Goal: Information Seeking & Learning: Understand process/instructions

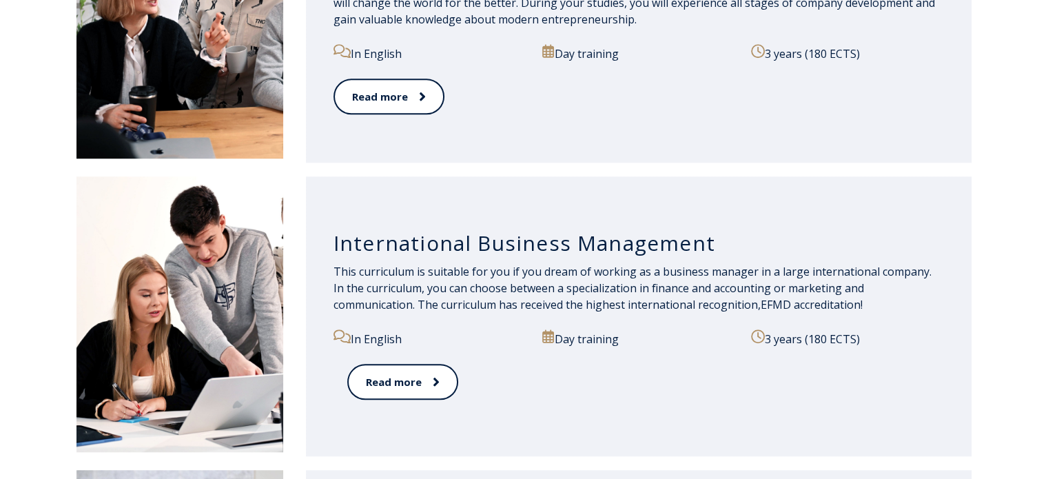
scroll to position [1179, 0]
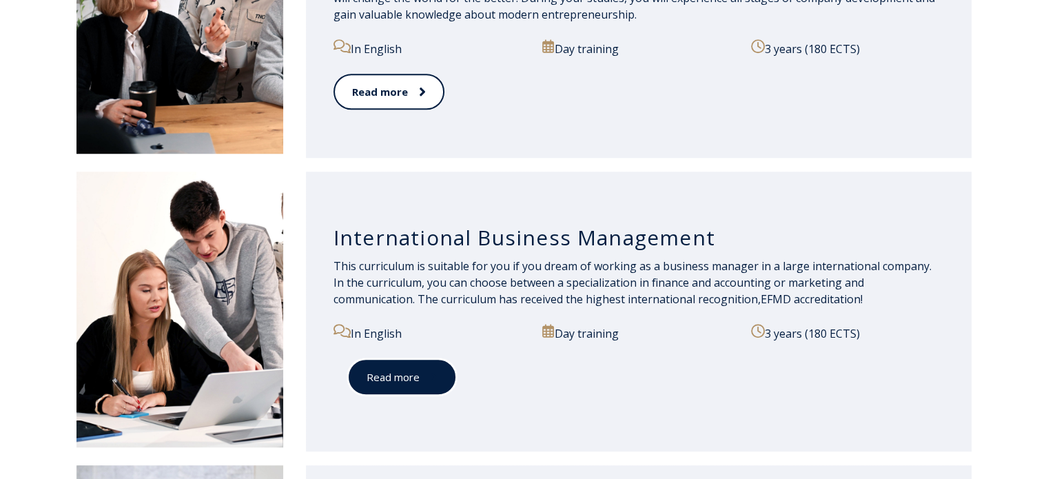
click at [413, 366] on link "Read more" at bounding box center [402, 377] width 110 height 38
click at [238, 117] on img at bounding box center [179, 16] width 207 height 276
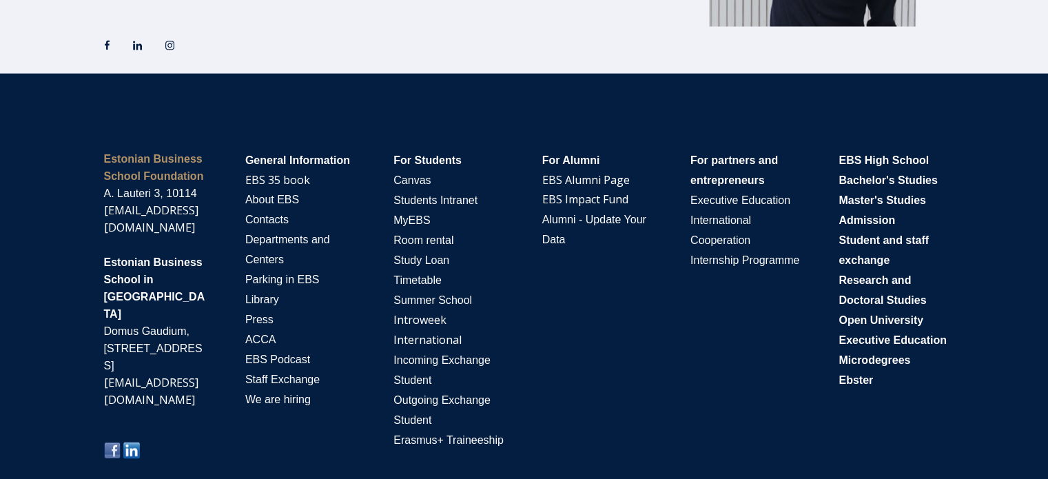
scroll to position [2511, 0]
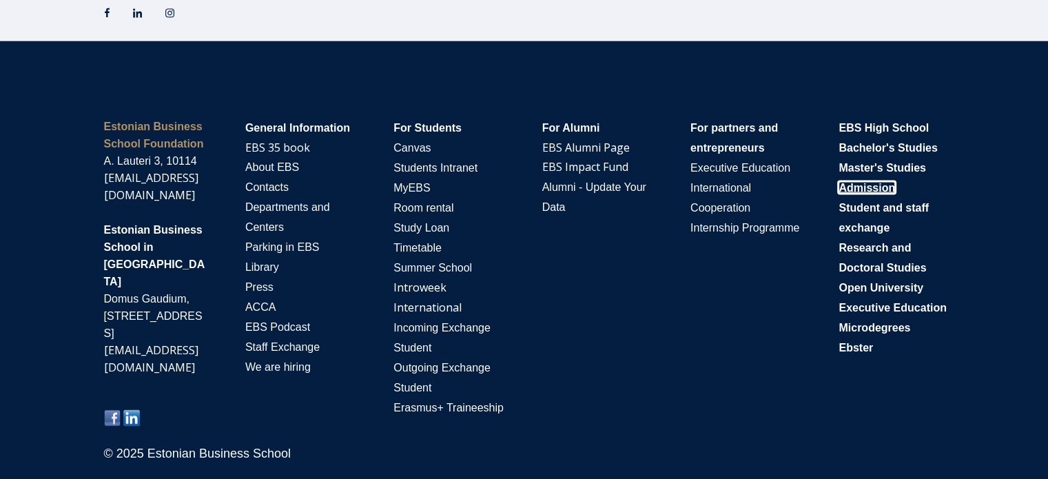
click at [871, 193] on font "Admission" at bounding box center [866, 187] width 56 height 12
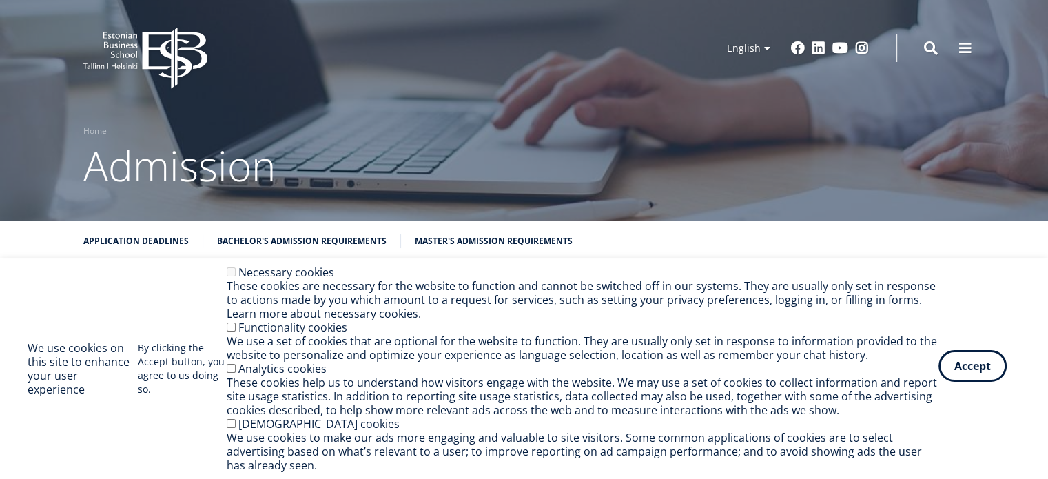
click at [962, 366] on button "Accept" at bounding box center [972, 366] width 68 height 32
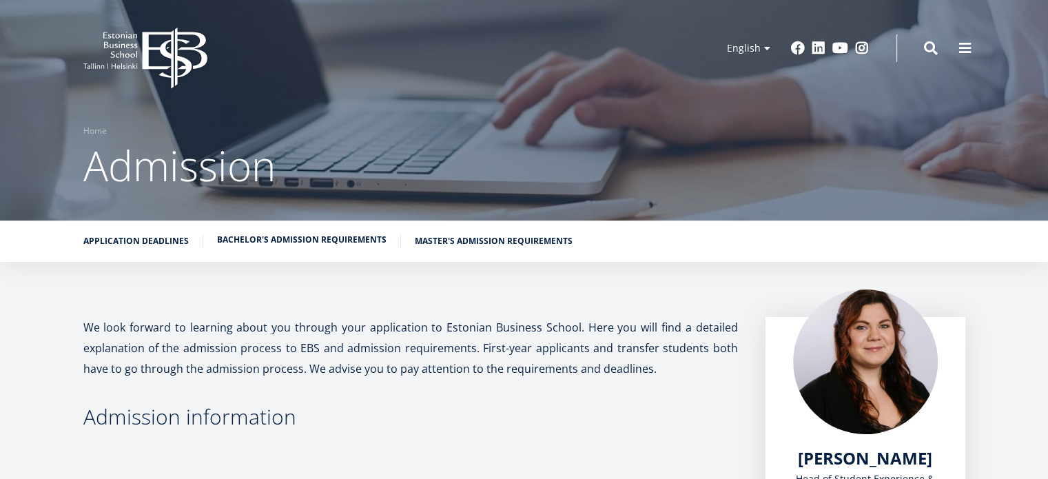
click at [305, 241] on link "Bachelor's admission requirements" at bounding box center [301, 240] width 169 height 14
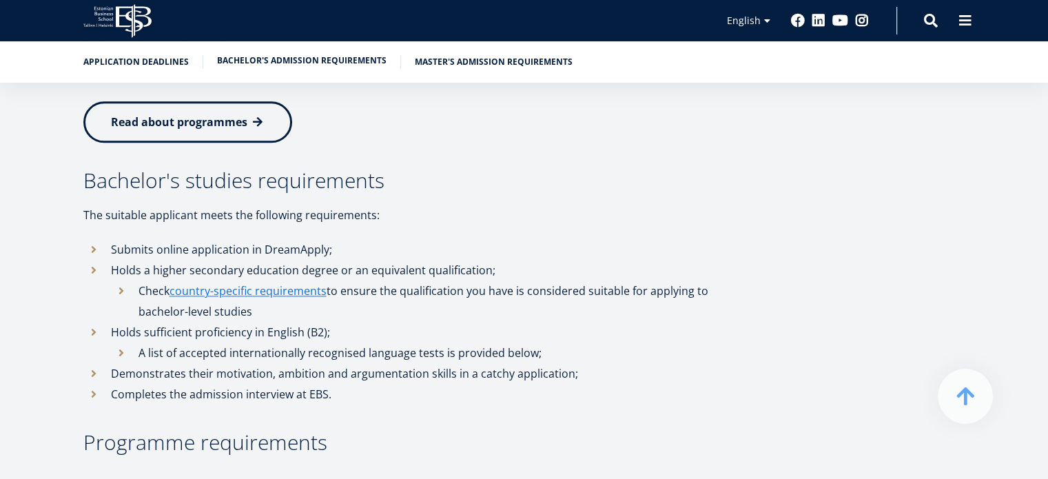
scroll to position [1670, 0]
click at [289, 280] on link "country-specific requirements" at bounding box center [247, 290] width 157 height 21
click at [119, 342] on li "A list of accepted internationally recognised language tests is provided below;" at bounding box center [424, 352] width 627 height 21
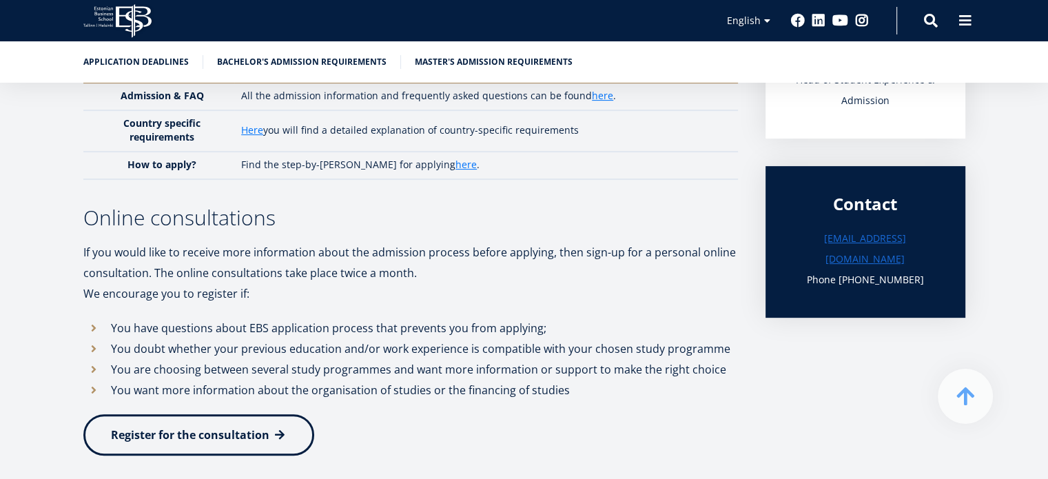
scroll to position [400, 0]
click at [890, 237] on link "[EMAIL_ADDRESS][DOMAIN_NAME]" at bounding box center [865, 247] width 145 height 41
click at [832, 240] on link "[EMAIL_ADDRESS][DOMAIN_NAME]" at bounding box center [865, 247] width 145 height 41
click at [848, 230] on link "[EMAIL_ADDRESS][DOMAIN_NAME]" at bounding box center [865, 247] width 145 height 41
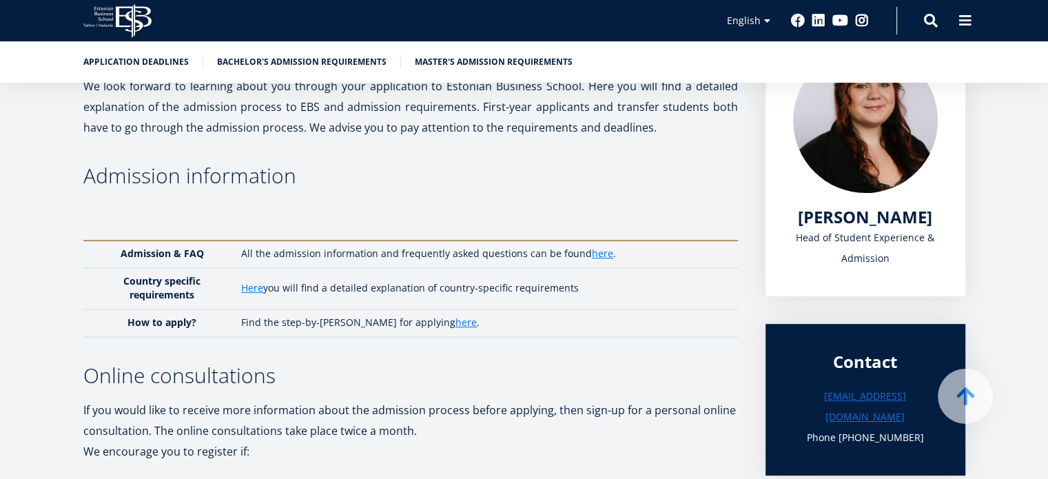
scroll to position [242, 0]
click at [455, 317] on link "here" at bounding box center [465, 322] width 21 height 14
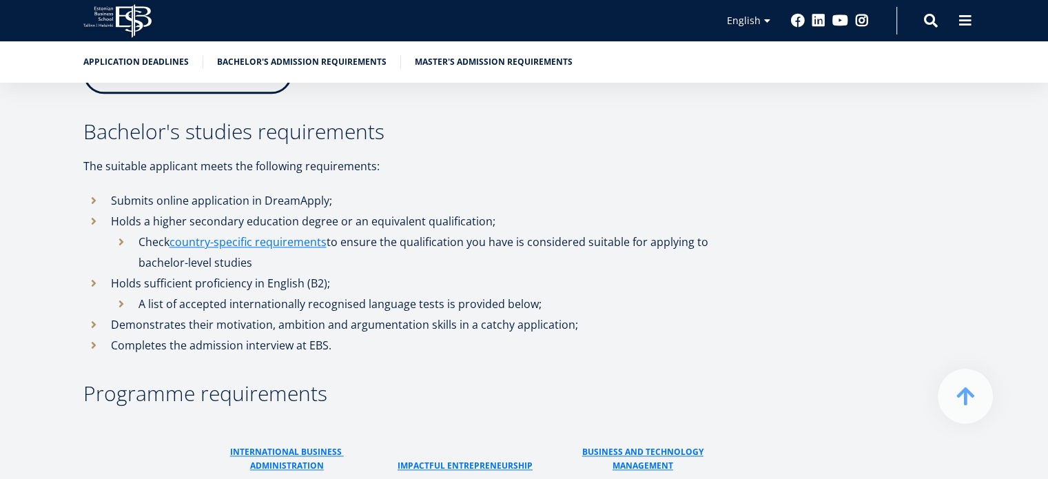
scroll to position [1760, 0]
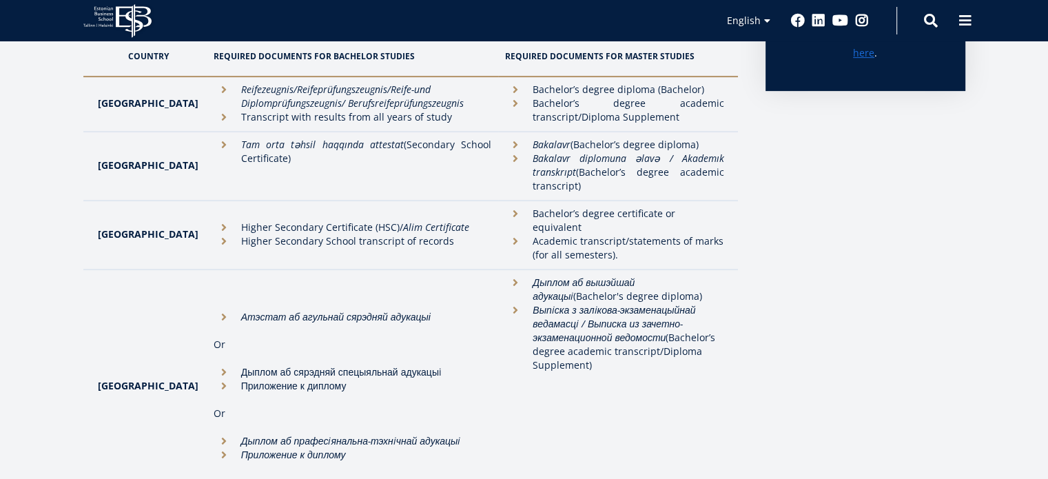
scroll to position [488, 0]
click at [505, 234] on li "Academic transcript/statements of marks (for all semesters)." at bounding box center [614, 248] width 218 height 28
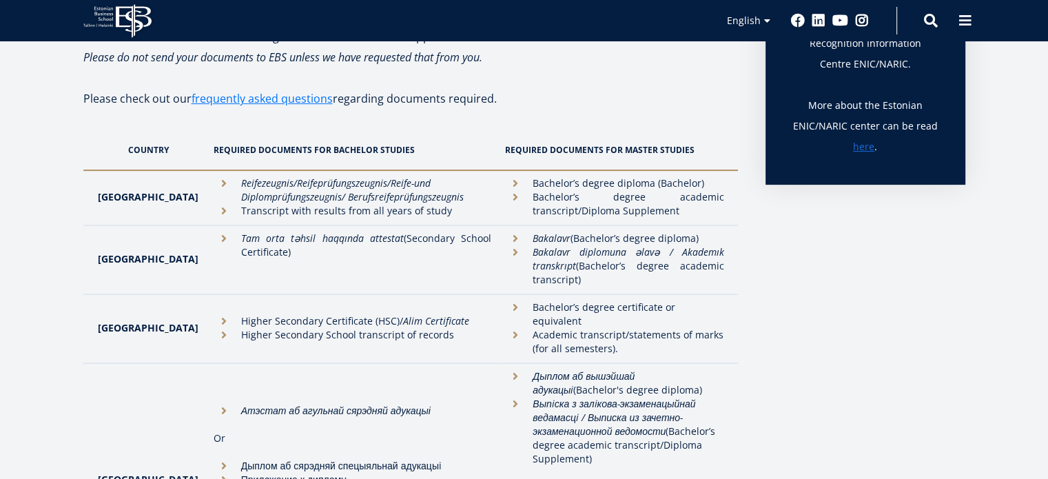
scroll to position [489, 0]
